Goal: Transaction & Acquisition: Book appointment/travel/reservation

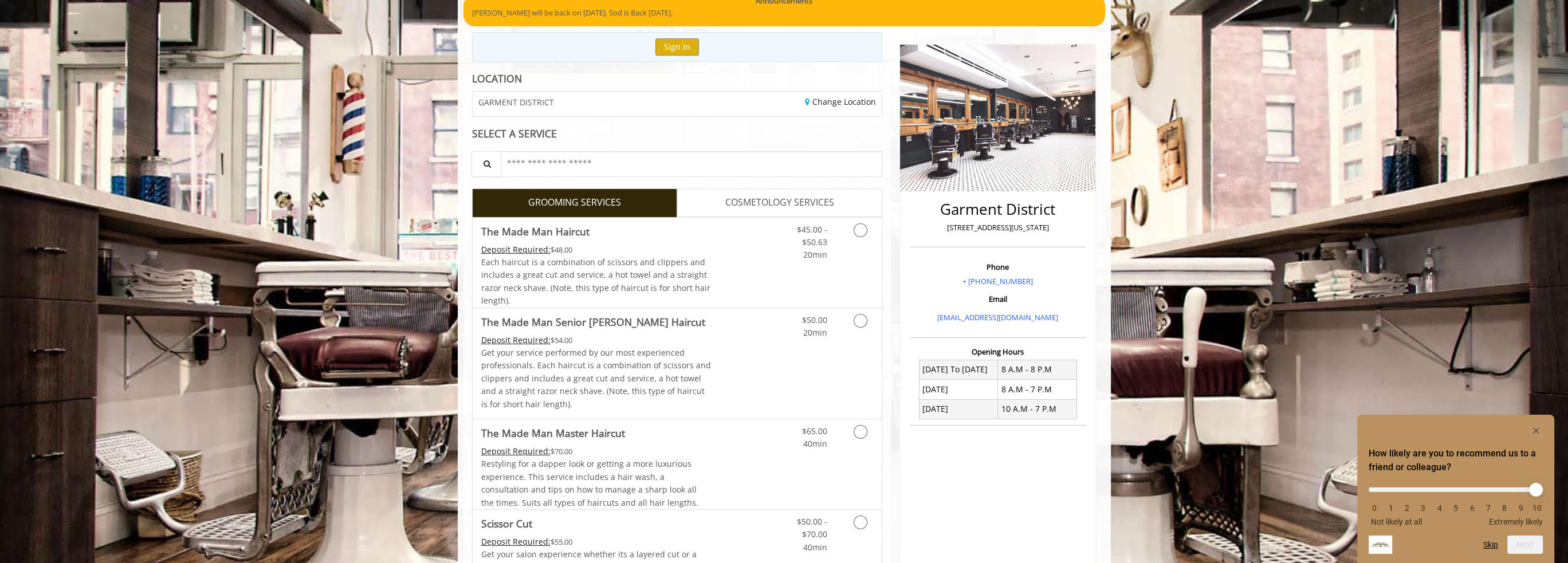
scroll to position [172, 0]
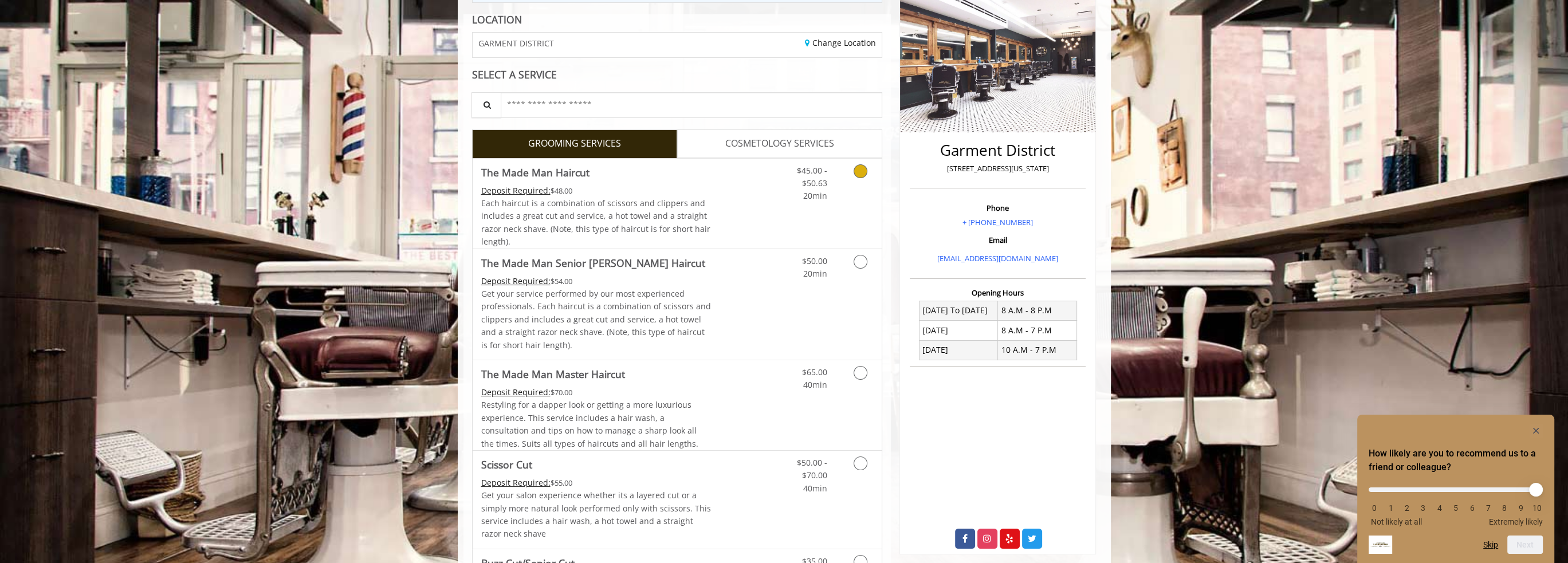
click at [833, 212] on div "$45.00 - $50.63 20min" at bounding box center [830, 204] width 103 height 90
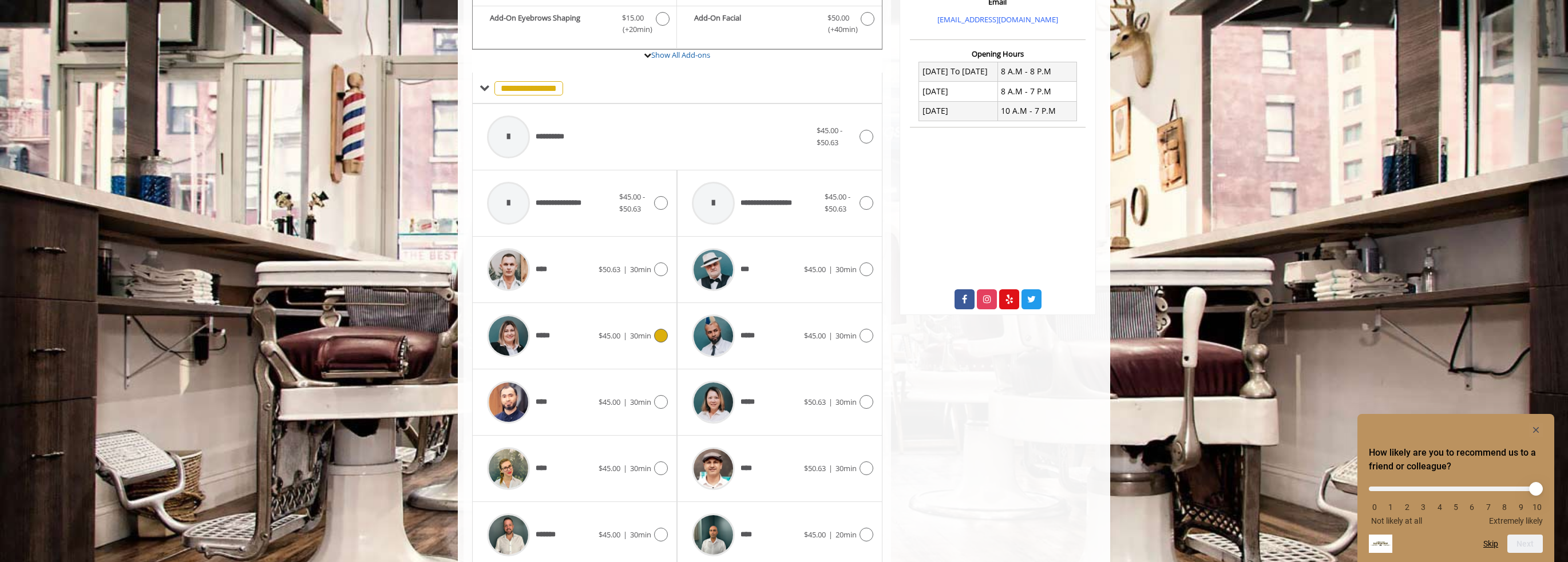
click at [610, 337] on span "$45.00" at bounding box center [609, 336] width 22 height 11
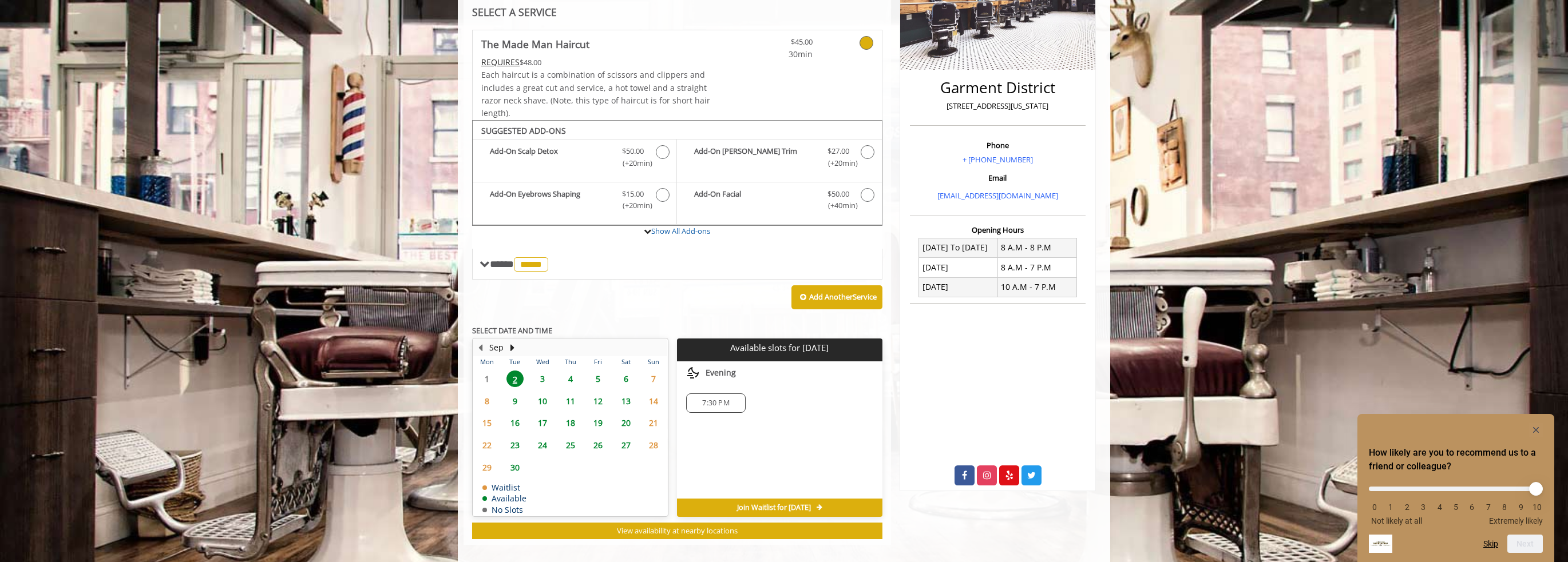
scroll to position [243, 0]
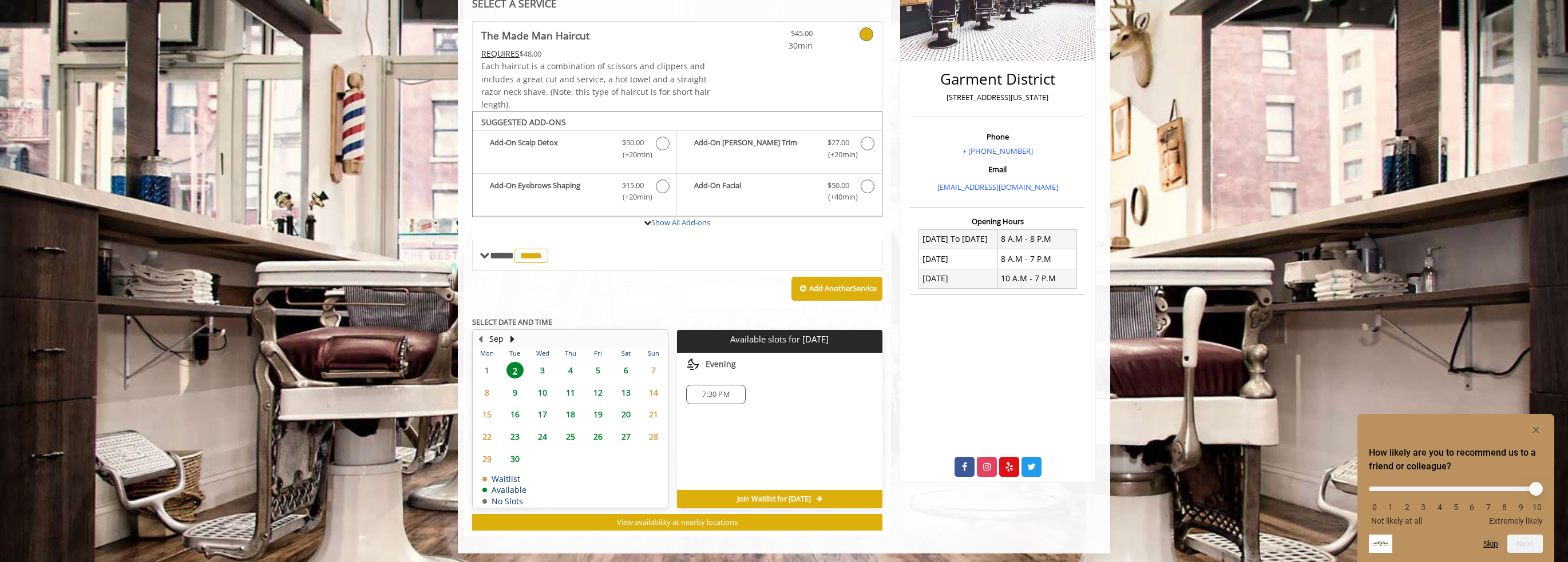
click at [538, 368] on span "3" at bounding box center [543, 370] width 18 height 17
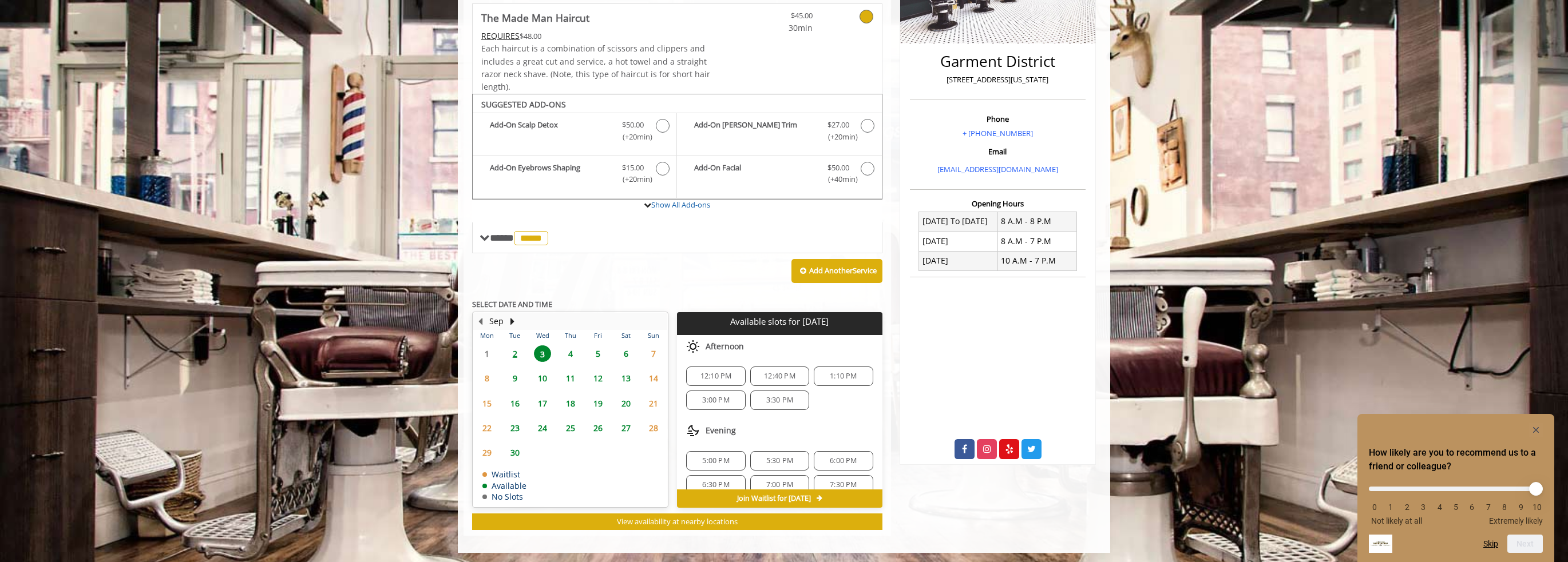
scroll to position [121, 0]
click at [722, 448] on span "5:00 PM" at bounding box center [716, 449] width 27 height 9
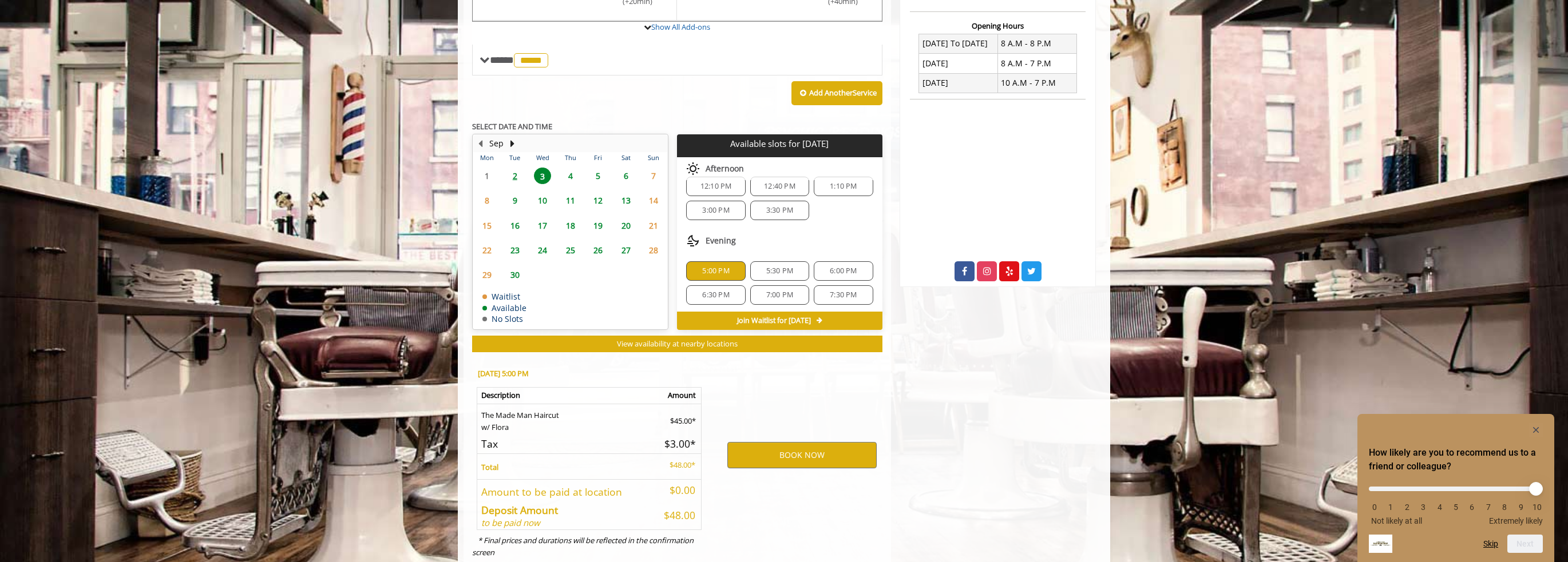
scroll to position [466, 0]
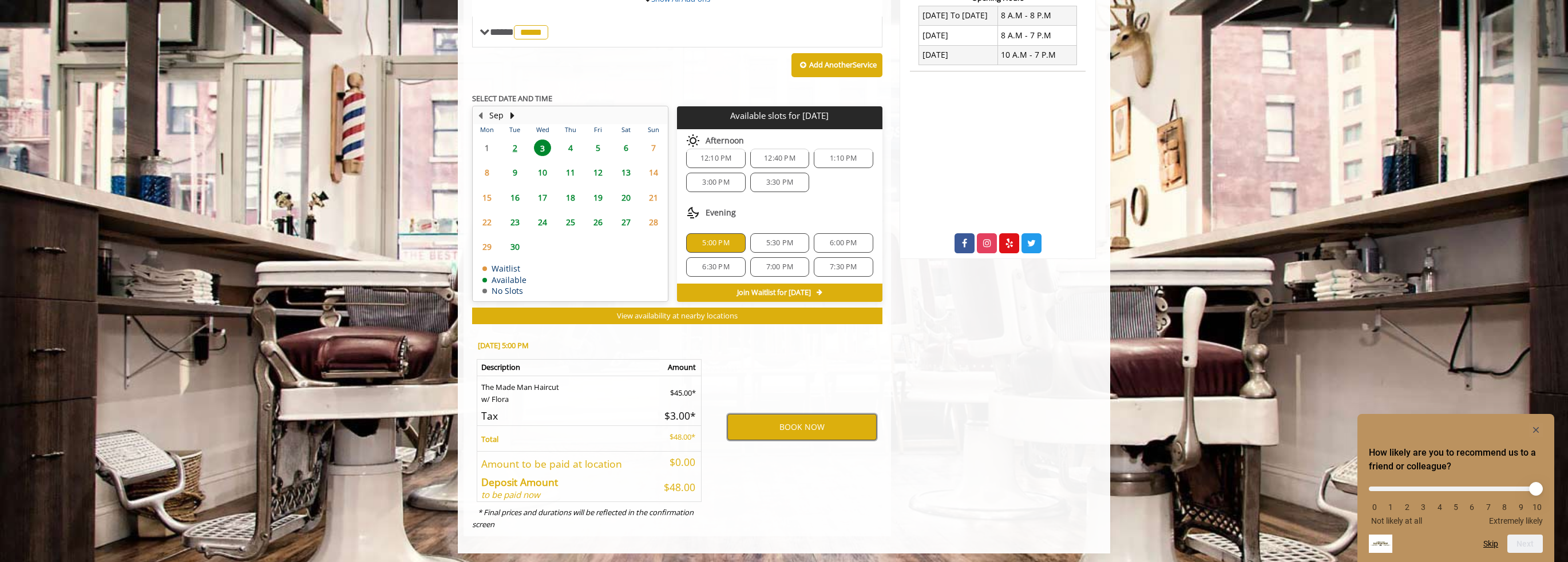
click at [812, 425] on button "BOOK NOW" at bounding box center [802, 427] width 149 height 26
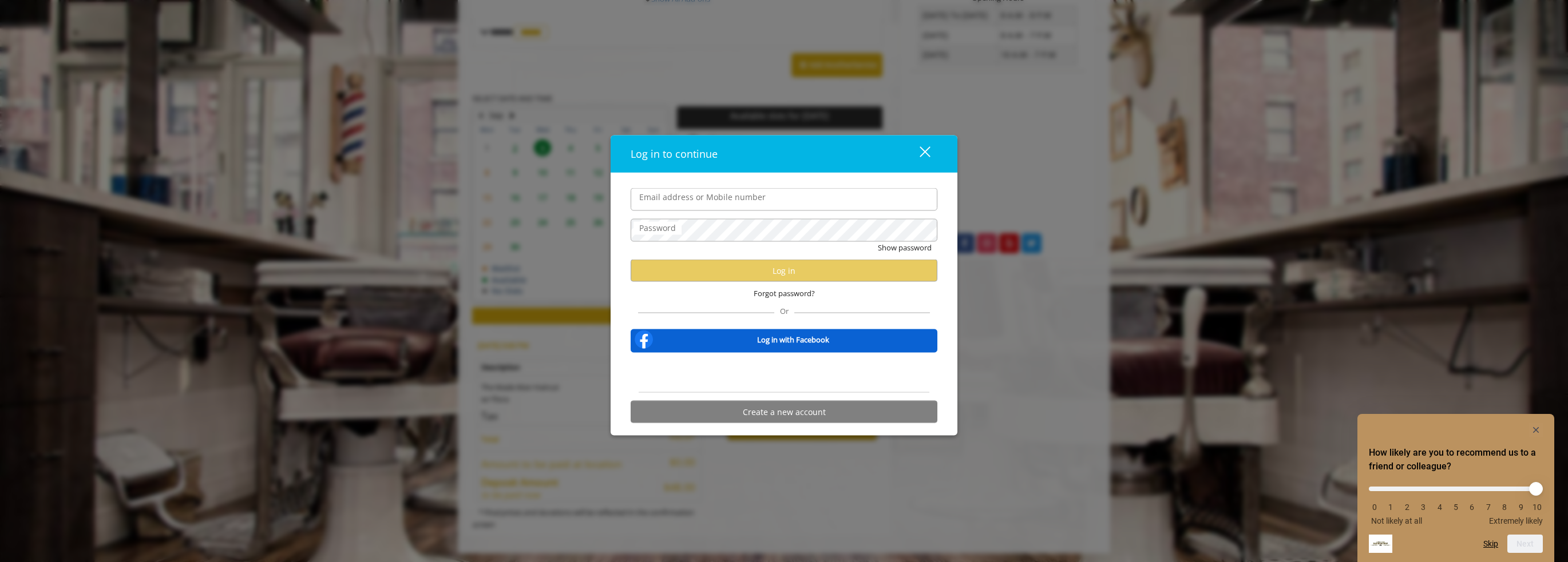
click at [723, 211] on form "Email address or Mobile number Password Show password Log in Forgot password? O…" at bounding box center [784, 309] width 307 height 241
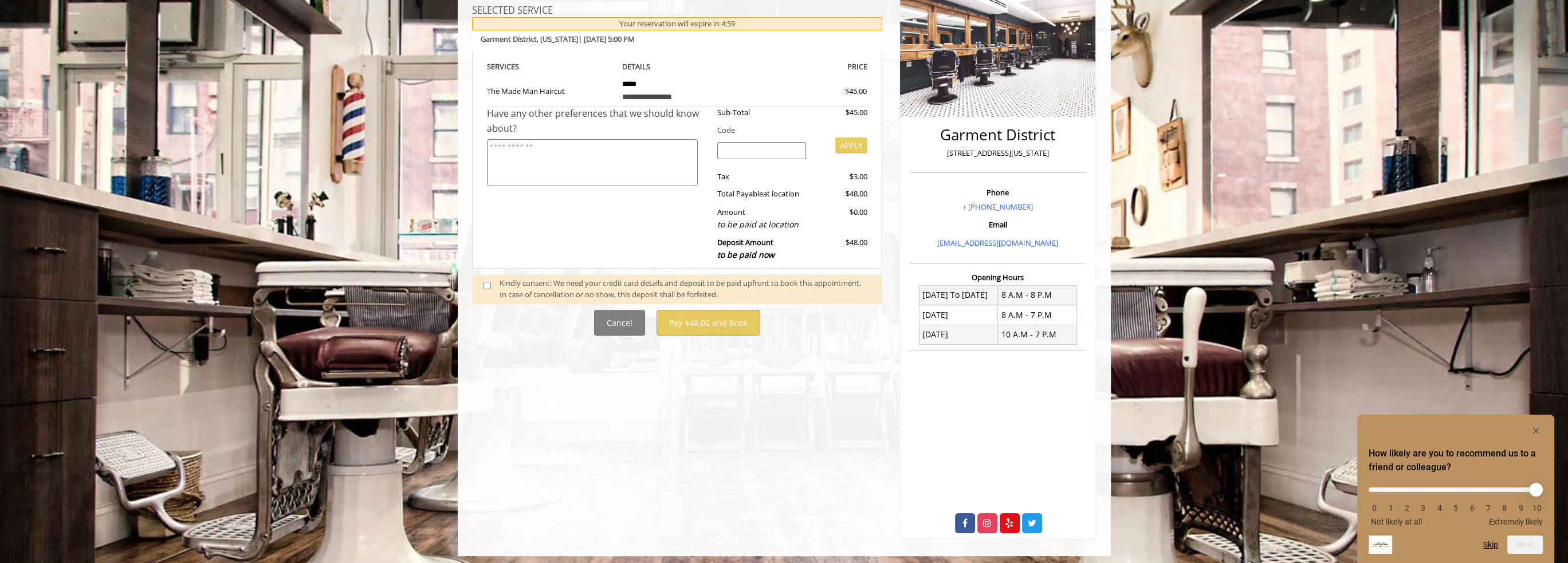
scroll to position [191, 0]
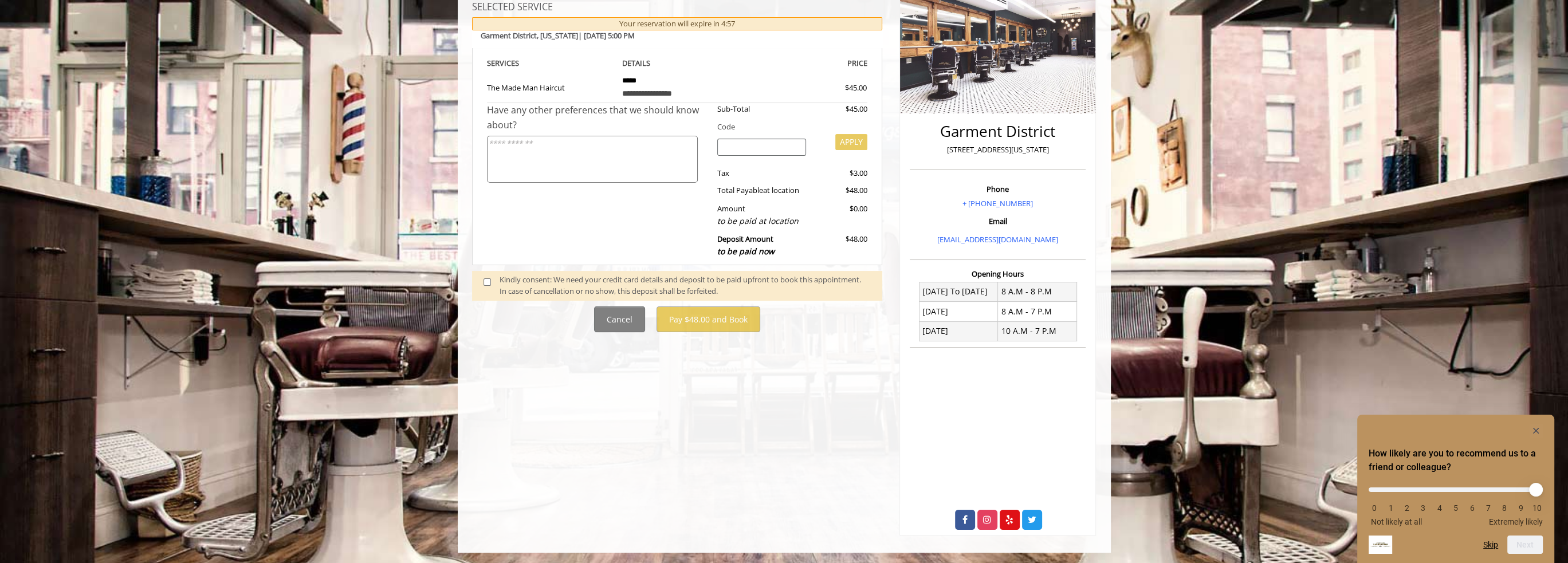
click at [512, 286] on div "Kindly consent: We need your credit card details and deposit to be paid upfront…" at bounding box center [685, 285] width 371 height 24
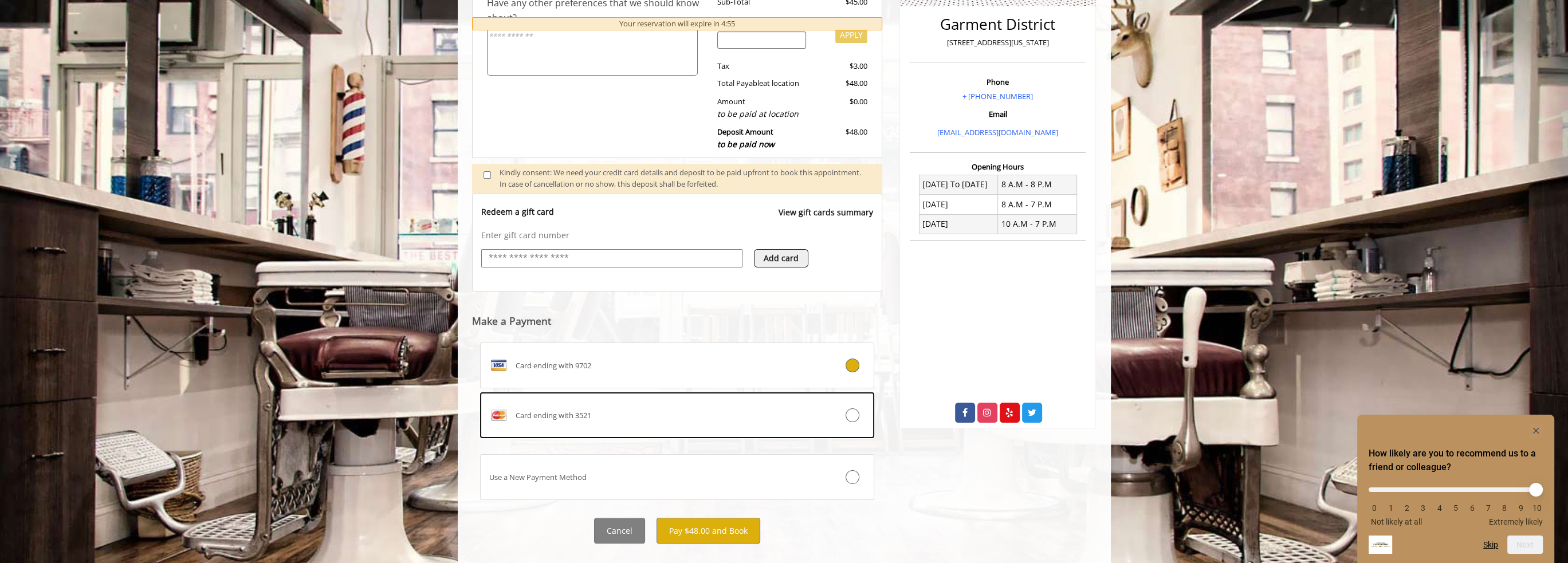
scroll to position [318, 0]
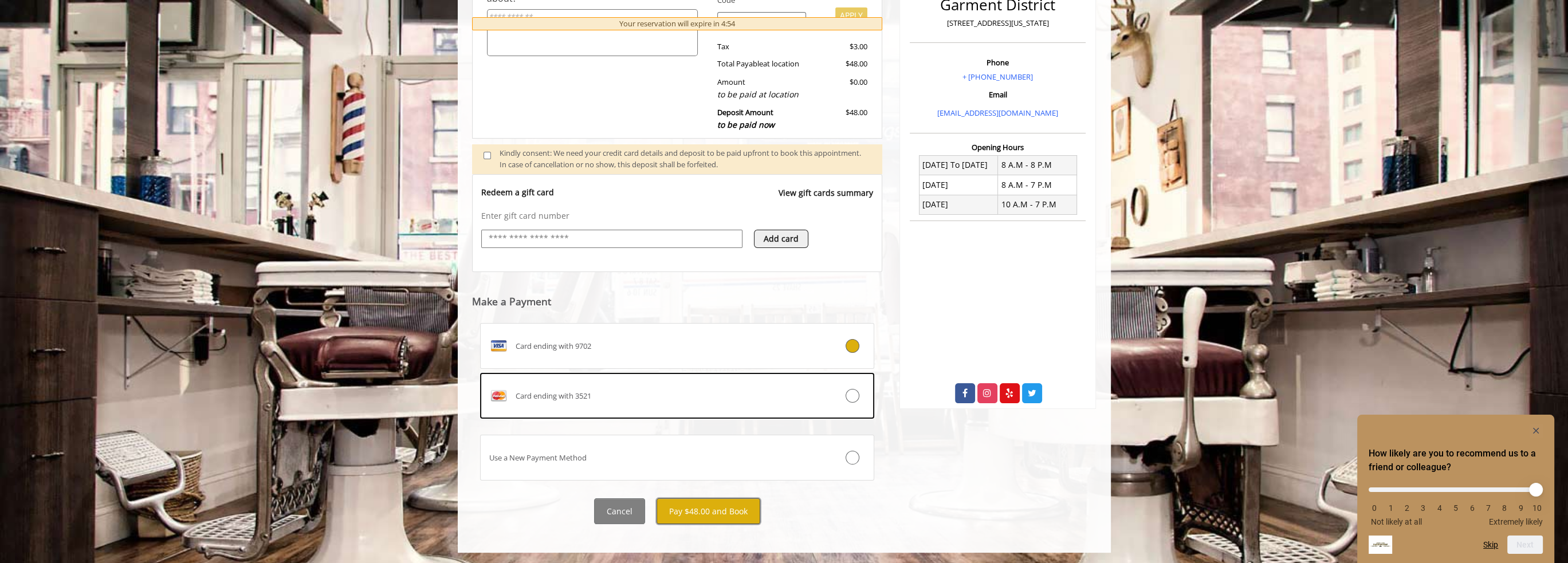
click at [728, 509] on button "Pay $48.00 and Book" at bounding box center [708, 511] width 104 height 25
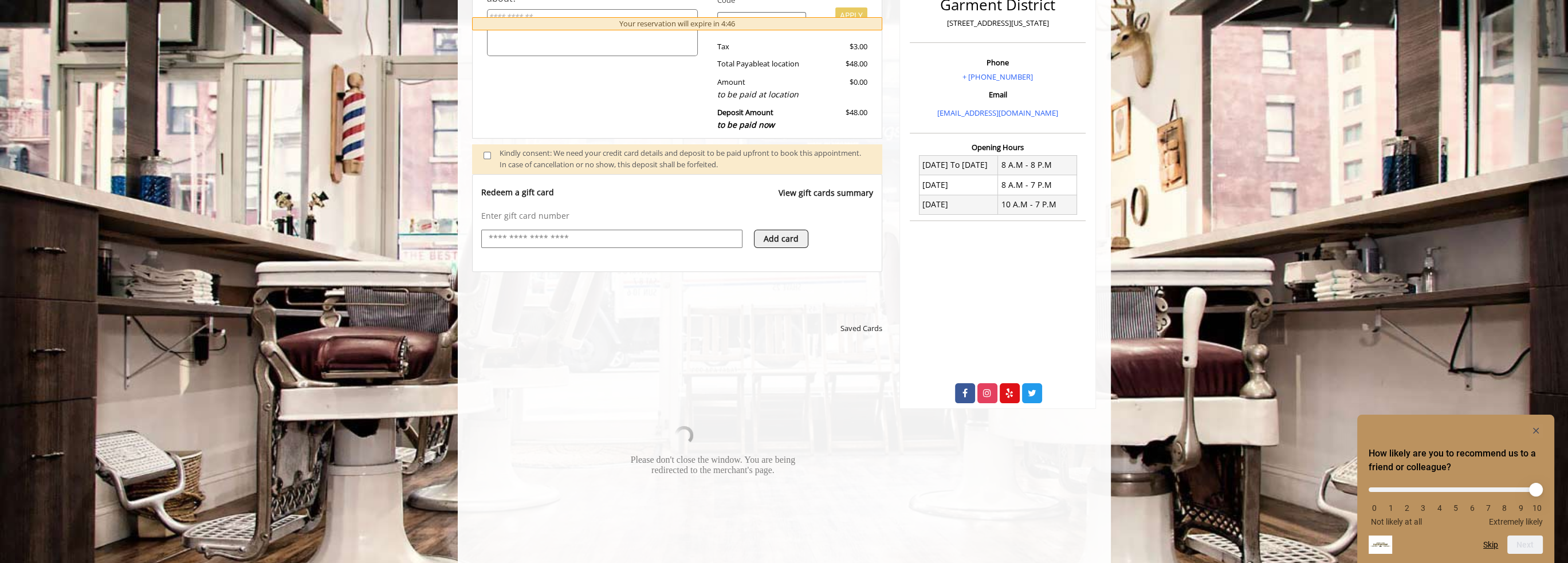
scroll to position [0, 0]
